Goal: Task Accomplishment & Management: Manage account settings

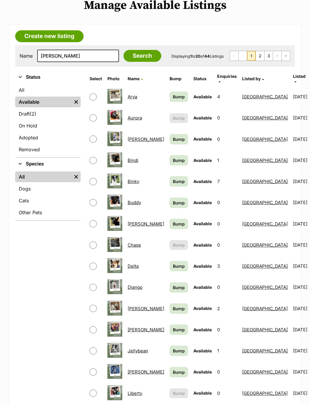
type input "Gwen"
click at [128, 57] on input "Search" at bounding box center [142, 56] width 38 height 12
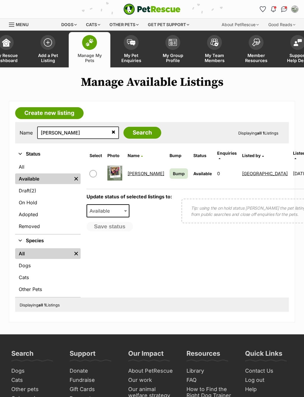
click at [135, 172] on link "Gwen" at bounding box center [145, 174] width 37 height 6
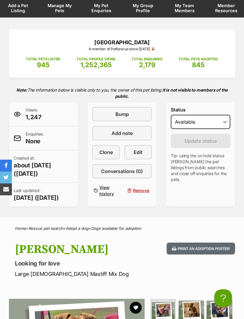
click at [141, 152] on span "Edit" at bounding box center [137, 152] width 9 height 7
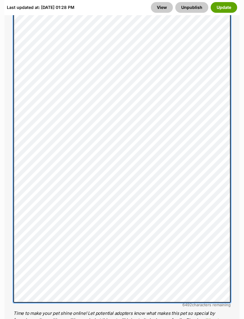
scroll to position [535, 0]
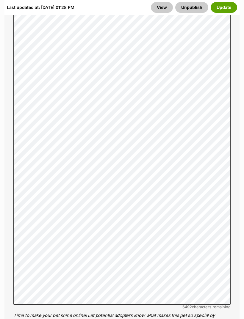
click at [227, 7] on button "Update" at bounding box center [223, 7] width 26 height 11
